Goal: Task Accomplishment & Management: Complete application form

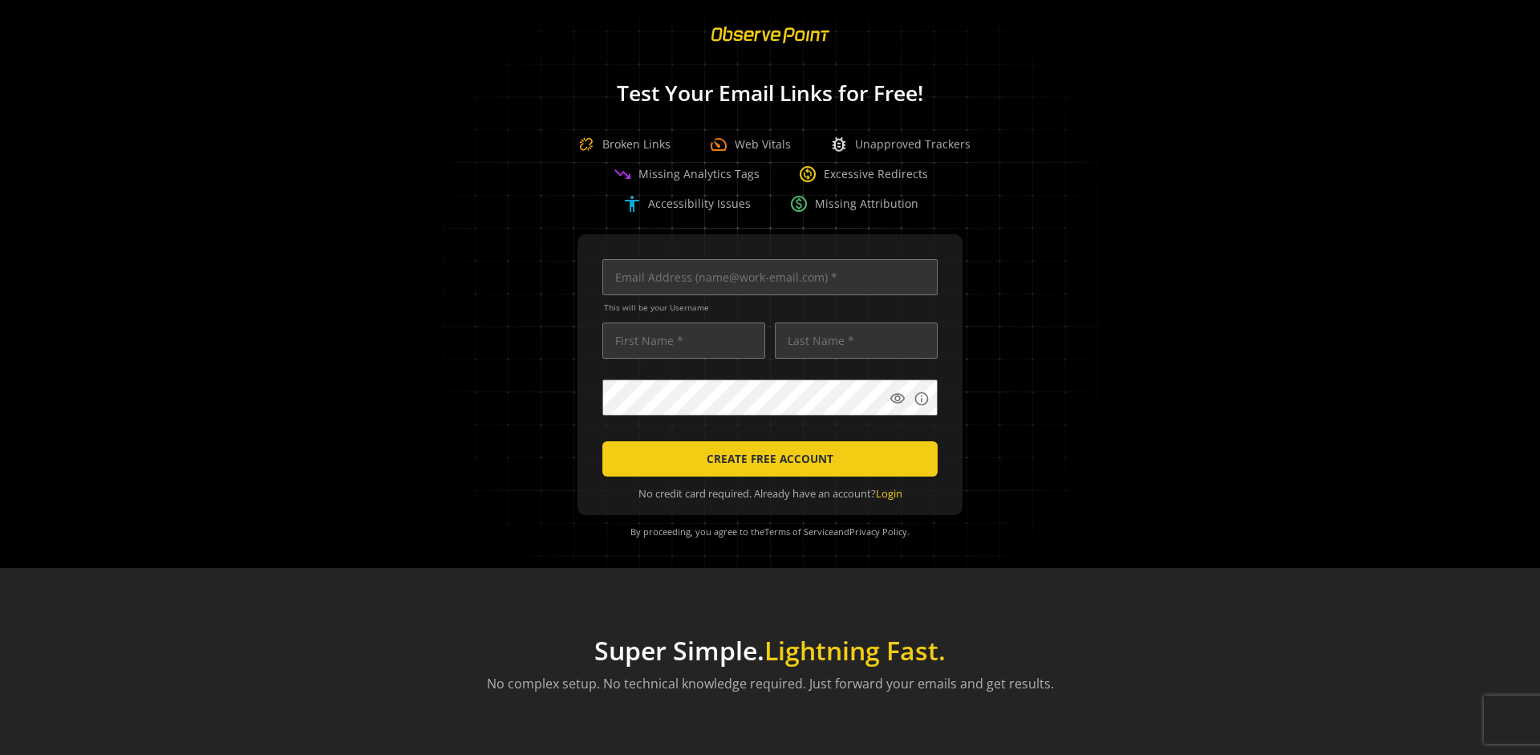
scroll to position [0, 5188]
click at [766, 277] on input "text" at bounding box center [769, 277] width 335 height 36
type input "[EMAIL_ADDRESS][DOMAIN_NAME]"
click at [679, 340] on input "text" at bounding box center [683, 340] width 163 height 36
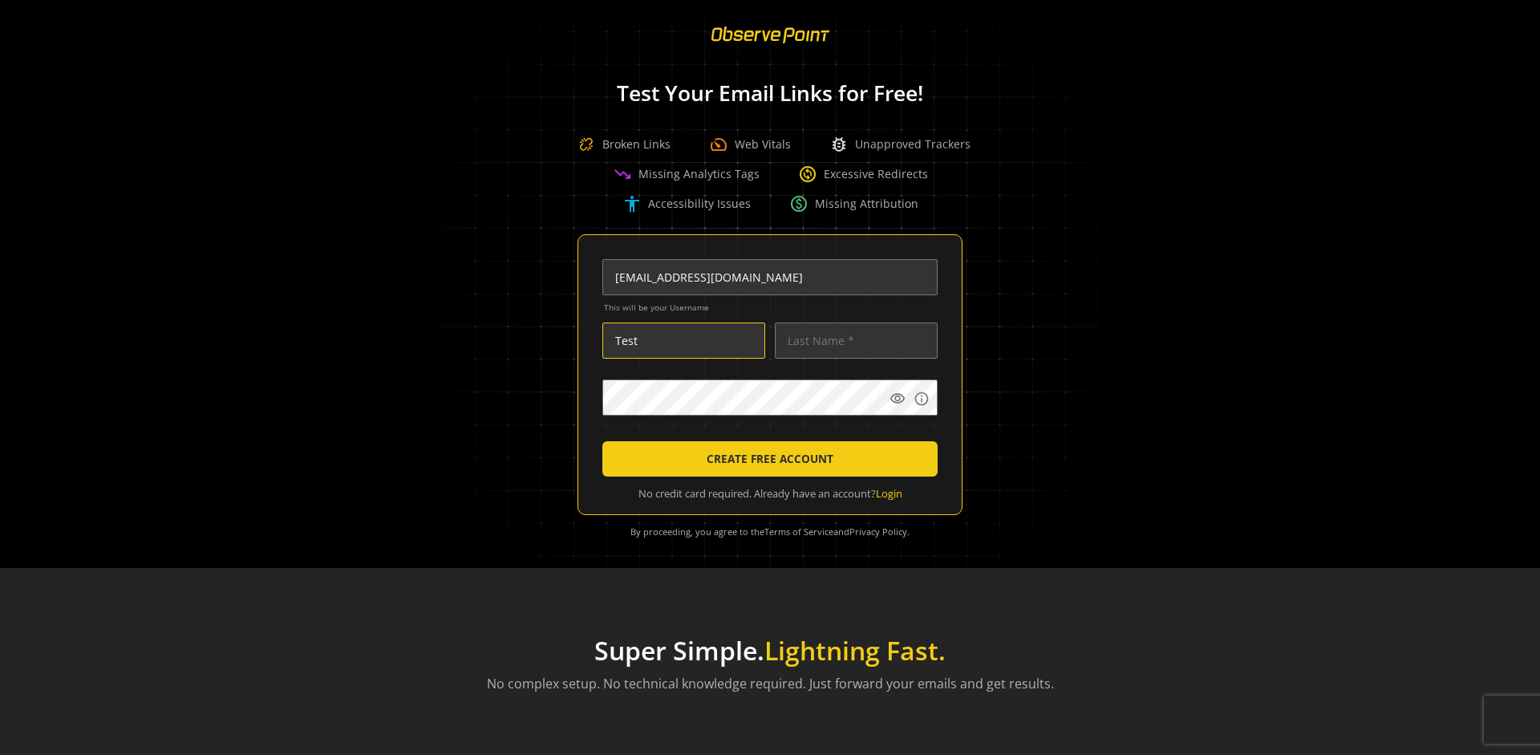
scroll to position [0, 0]
type input "Test"
click at [852, 340] on input "text" at bounding box center [856, 340] width 163 height 36
type input "Test"
click at [994, 435] on body "Loading... Test Your Email Links for Free! Broken Links speed Web Vitals bug_re…" at bounding box center [770, 377] width 1540 height 755
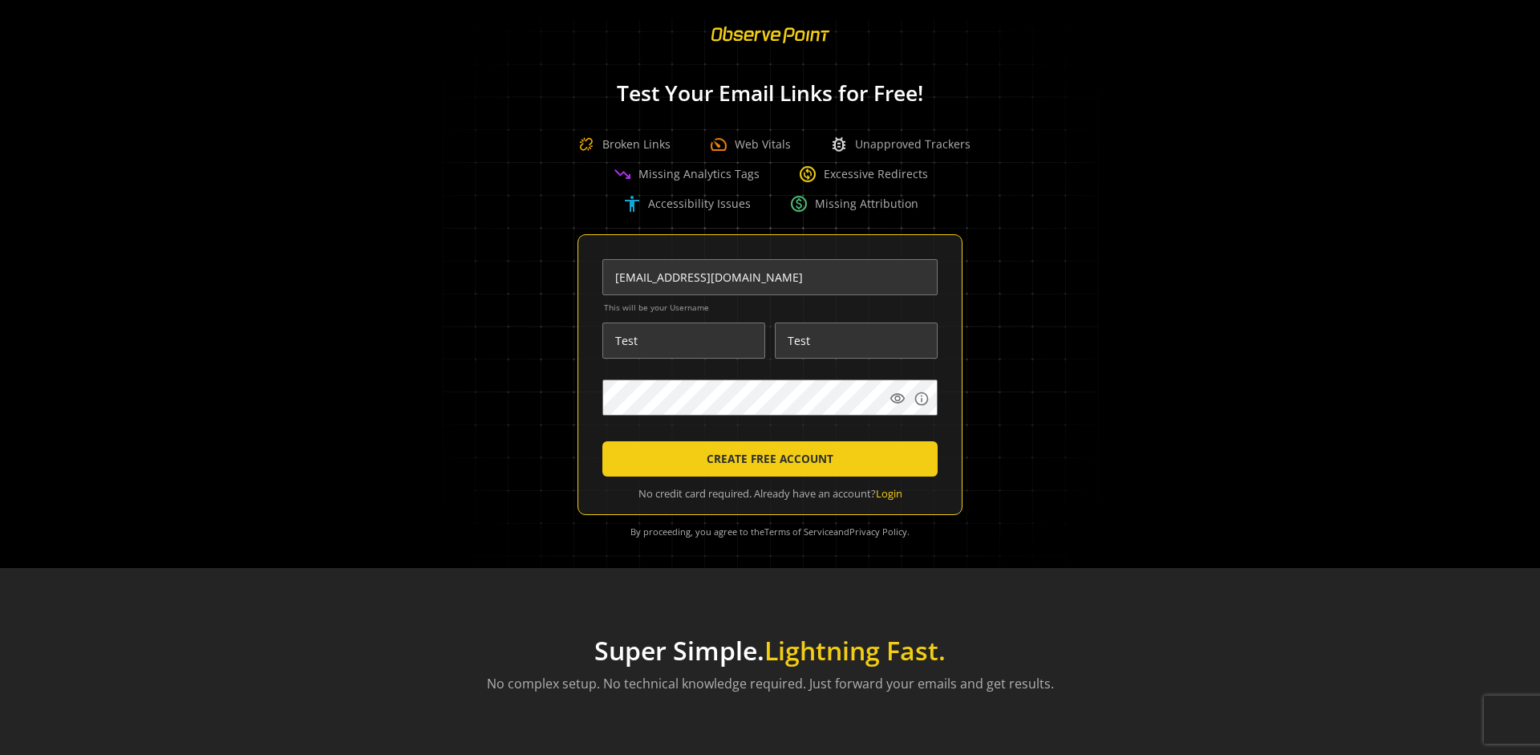
click at [766, 459] on span "CREATE FREE ACCOUNT" at bounding box center [769, 458] width 127 height 29
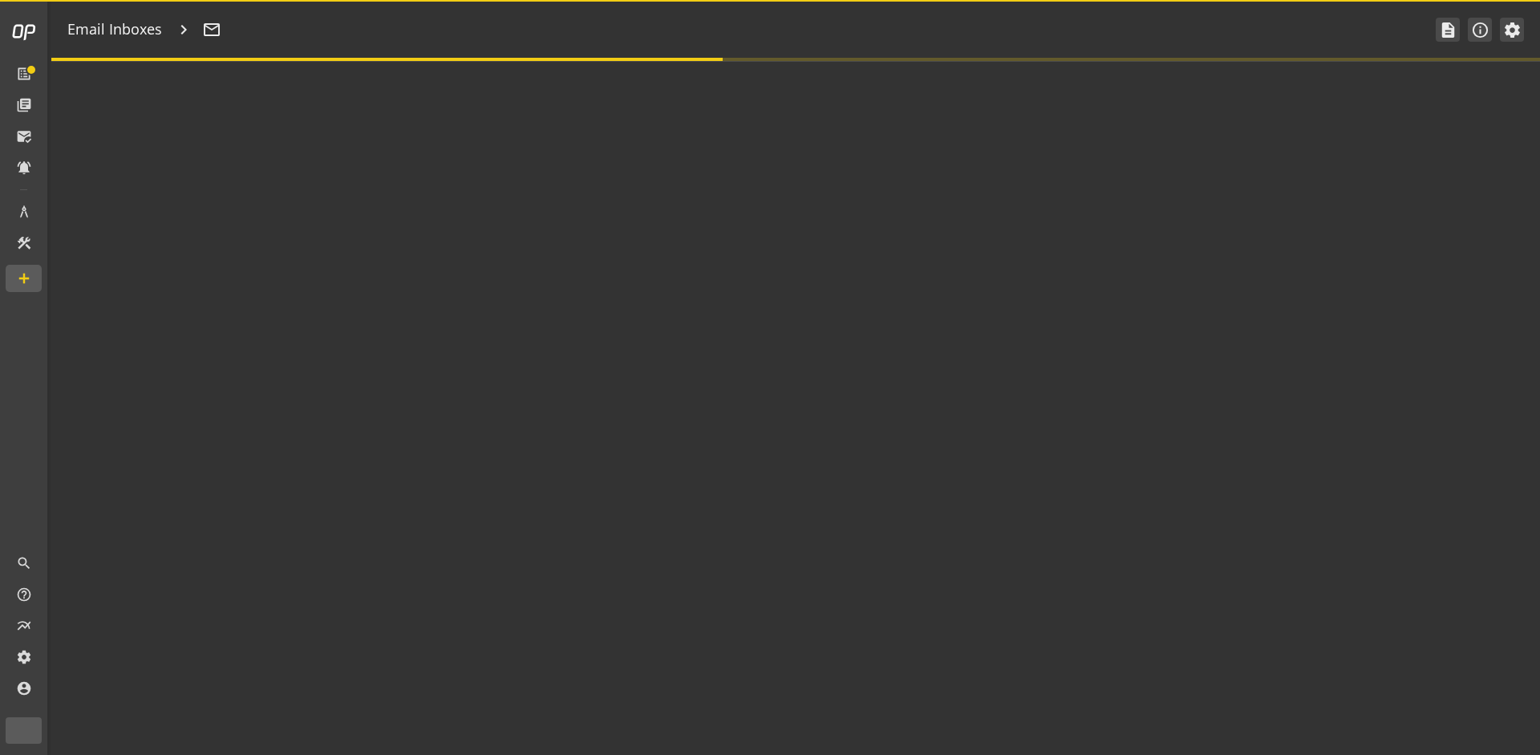
type textarea "Welcome to ObservePoint! This is your default email inbox for testing."
